Goal: Task Accomplishment & Management: Manage account settings

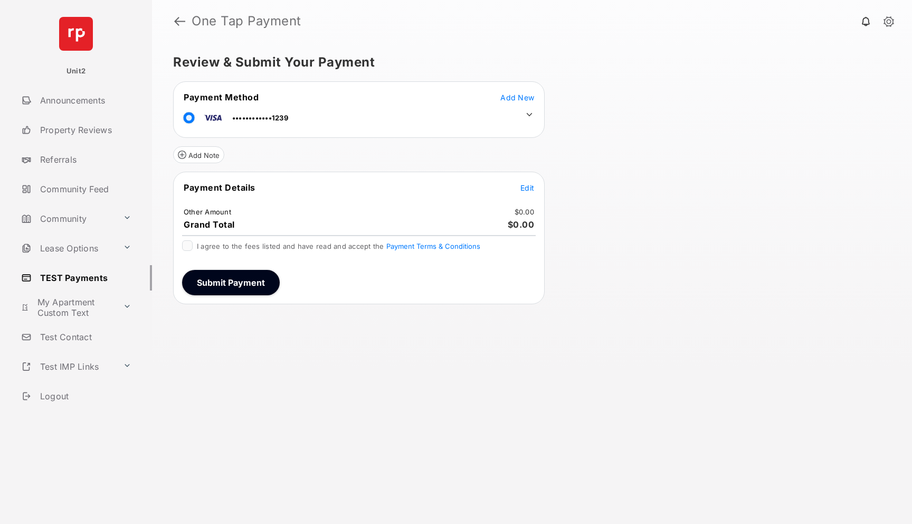
click at [527, 113] on icon at bounding box center [530, 114] width 6 height 3
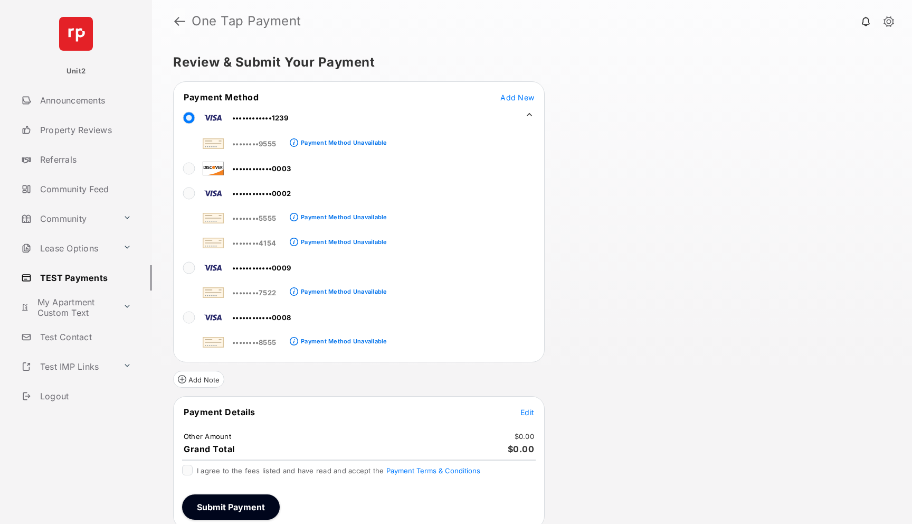
click at [179, 16] on link at bounding box center [179, 20] width 11 height 25
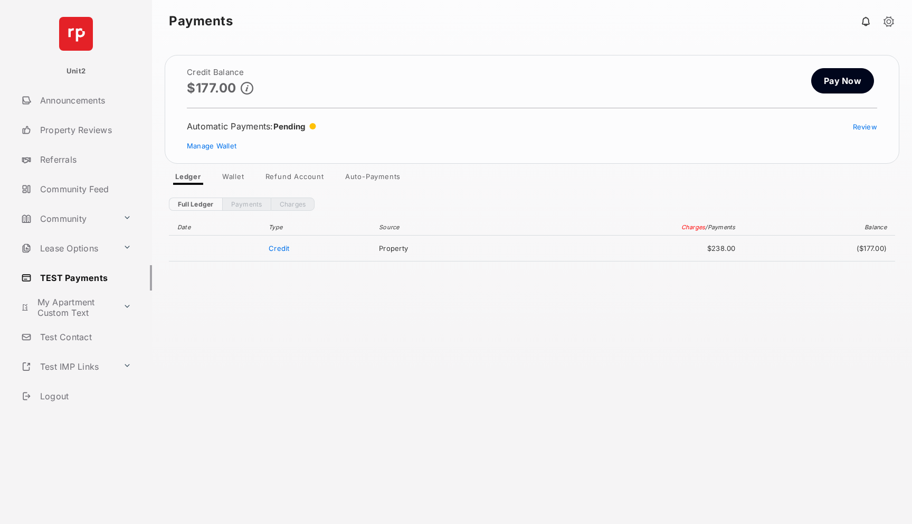
click at [236, 176] on link "Wallet" at bounding box center [233, 178] width 39 height 13
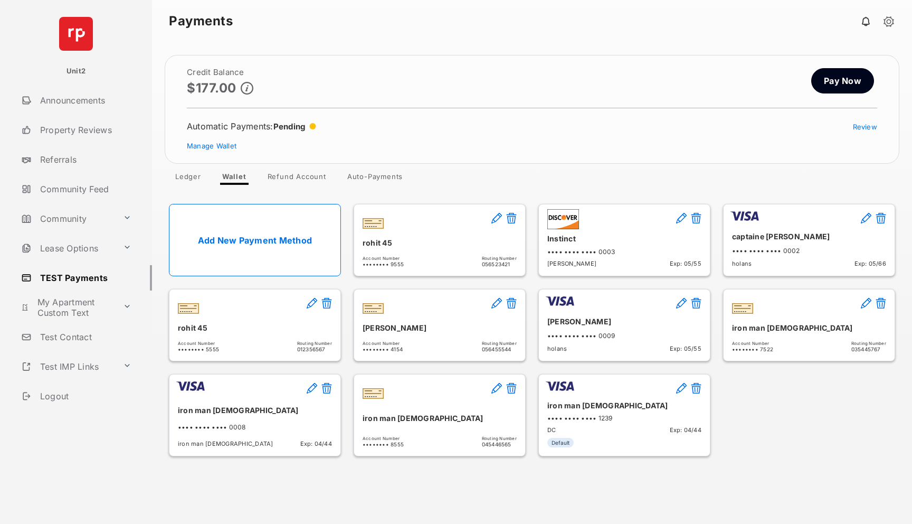
click at [508, 214] on button at bounding box center [511, 219] width 11 height 12
click at [402, 250] on button "Delete" at bounding box center [409, 250] width 58 height 25
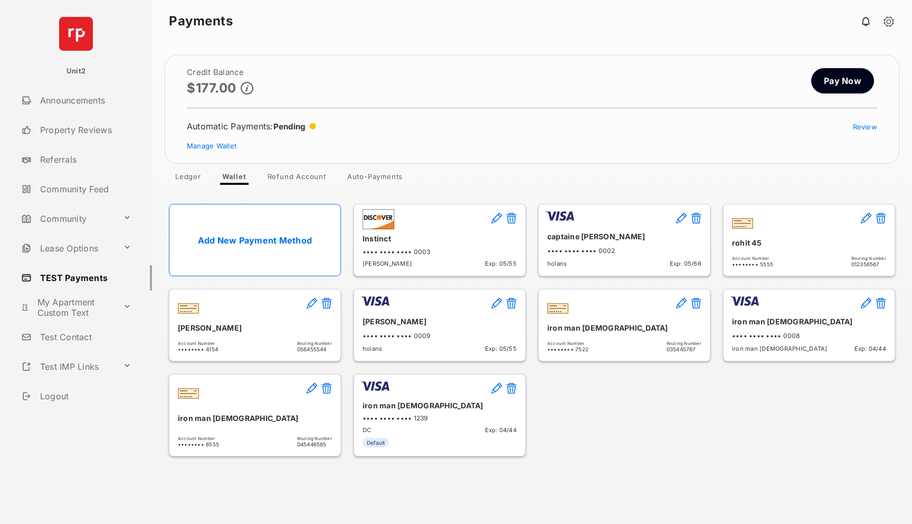
click at [327, 305] on button at bounding box center [326, 304] width 11 height 12
click at [237, 327] on button "Delete" at bounding box center [224, 335] width 58 height 25
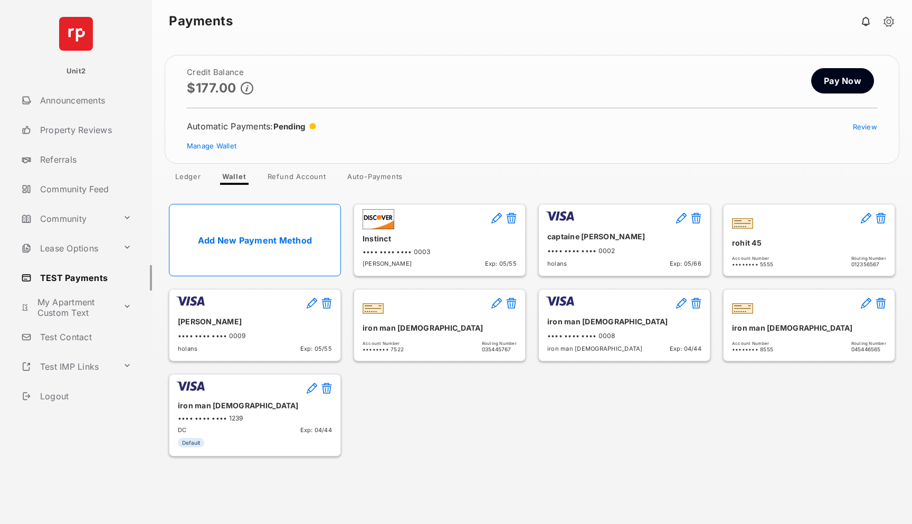
click at [512, 300] on button at bounding box center [511, 304] width 11 height 12
click at [409, 336] on button "Delete" at bounding box center [409, 335] width 58 height 25
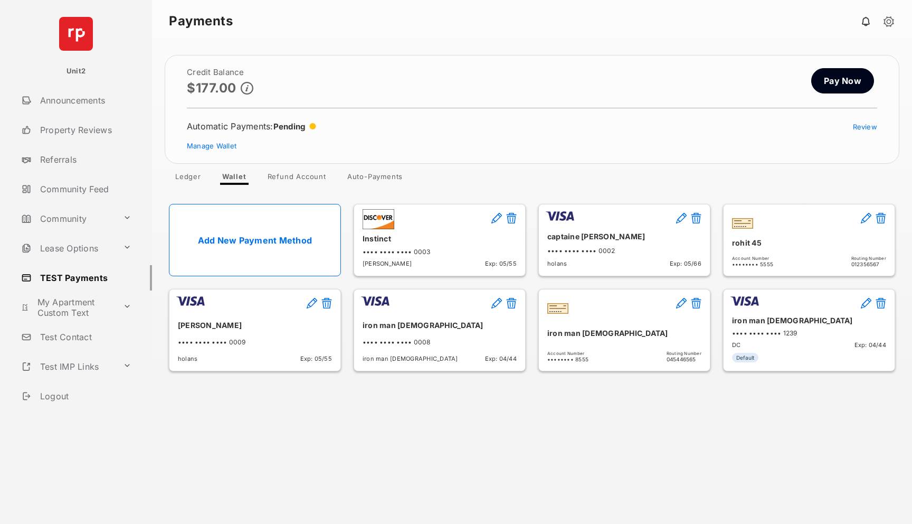
click at [695, 304] on button at bounding box center [696, 304] width 11 height 12
click at [591, 333] on button "Delete" at bounding box center [593, 335] width 58 height 25
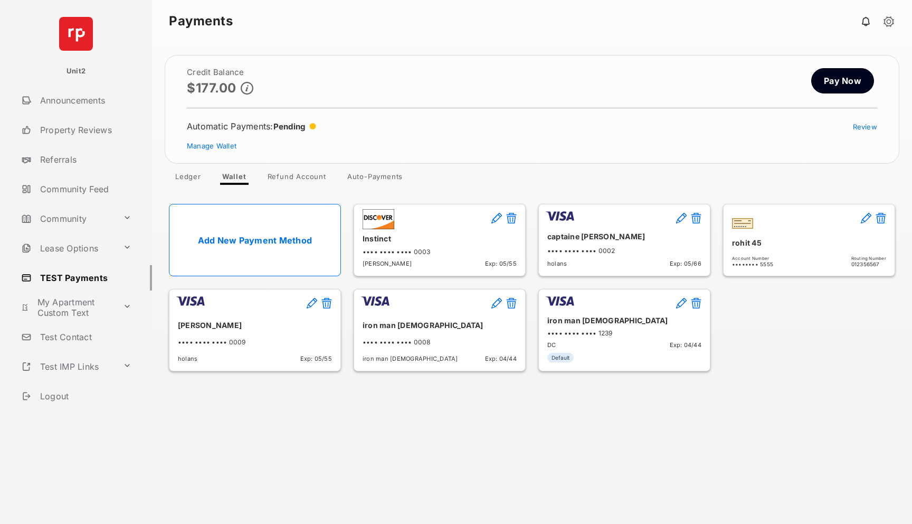
click at [878, 215] on button at bounding box center [881, 219] width 11 height 12
click at [788, 246] on button "Delete" at bounding box center [778, 250] width 58 height 25
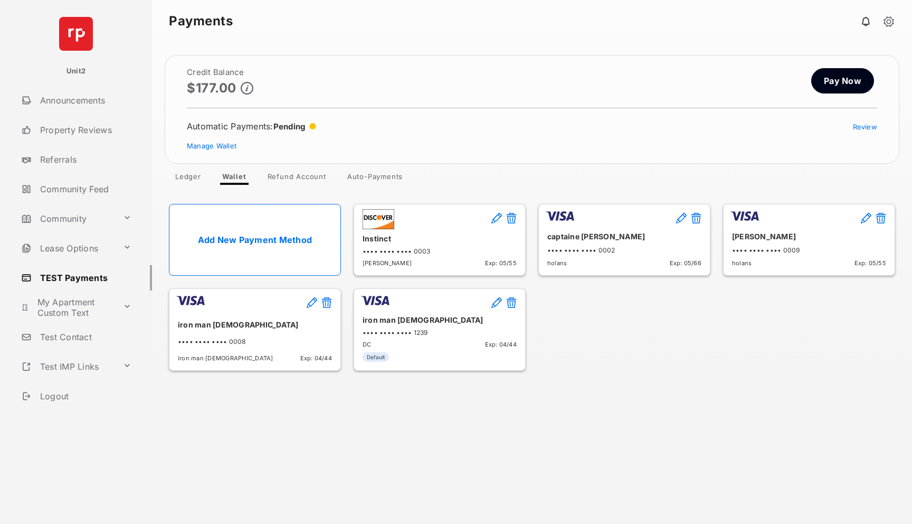
click at [315, 220] on link "Add New Payment Method" at bounding box center [255, 240] width 172 height 72
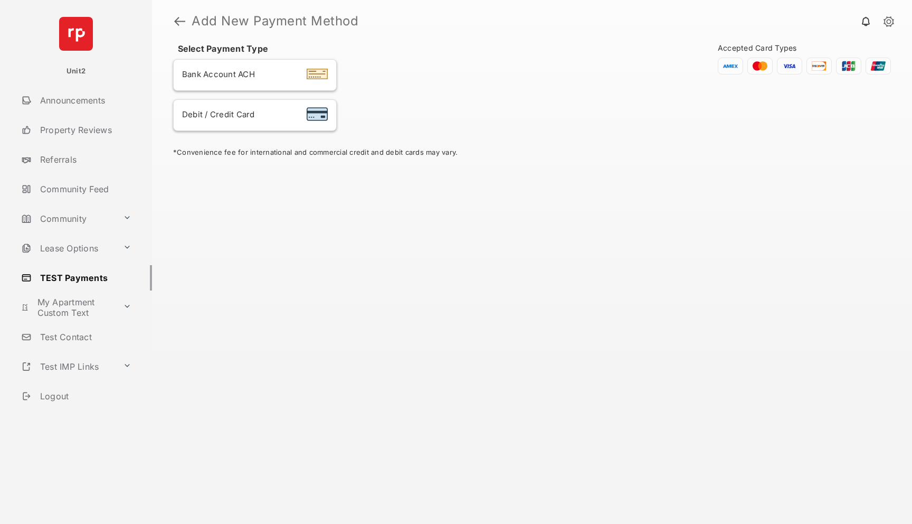
click at [269, 80] on div "Bank Account ACH" at bounding box center [255, 75] width 146 height 14
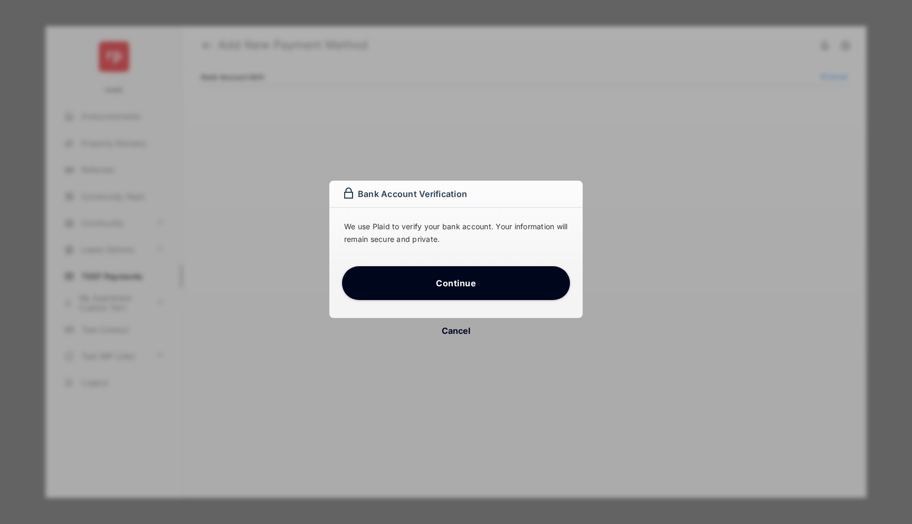
click at [440, 275] on button "Continue" at bounding box center [456, 283] width 228 height 34
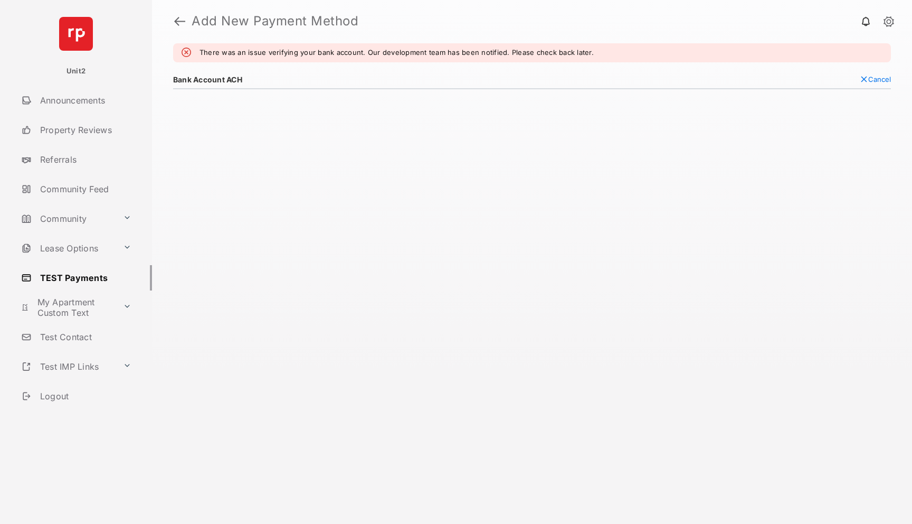
click at [875, 78] on span "Cancel" at bounding box center [879, 79] width 23 height 8
select select "**"
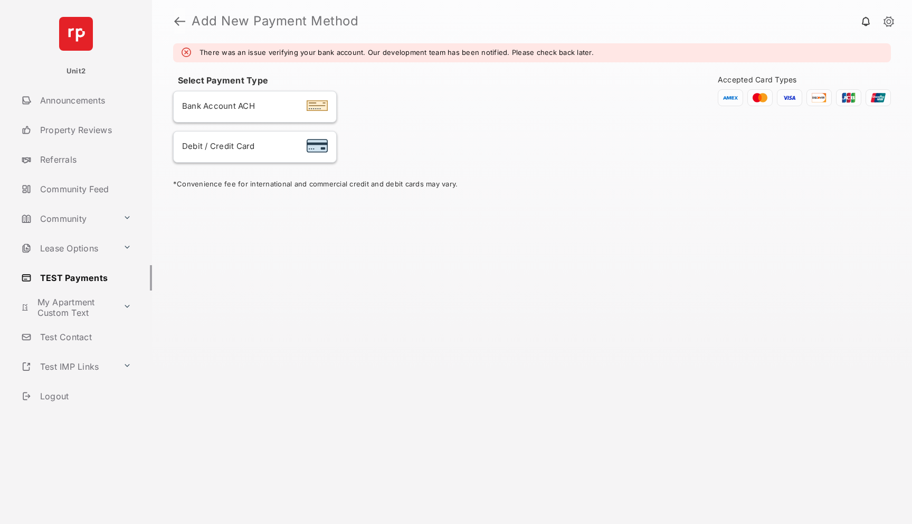
click at [181, 16] on link at bounding box center [179, 20] width 11 height 25
